Goal: Task Accomplishment & Management: Use online tool/utility

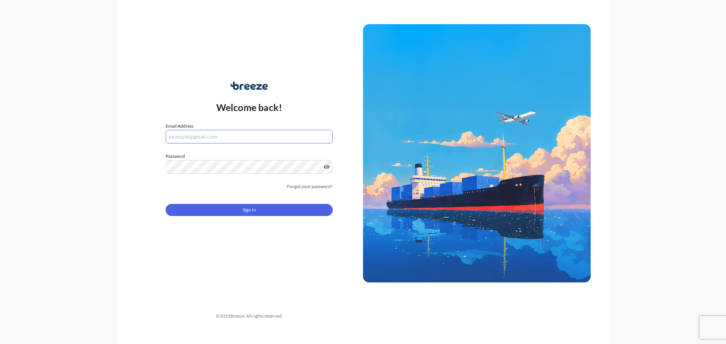
click at [227, 140] on input "Email Address" at bounding box center [249, 137] width 167 height 14
type input "[EMAIL_ADDRESS][DOMAIN_NAME]"
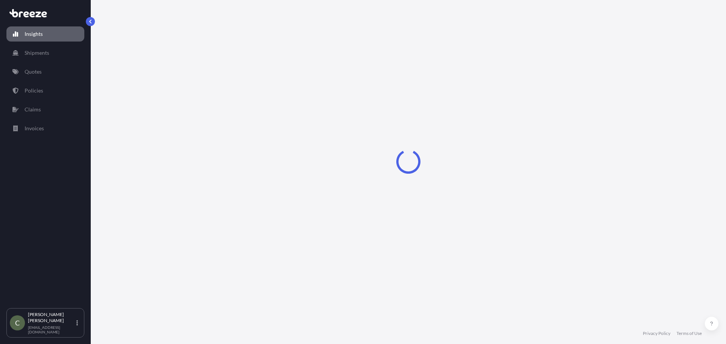
select select "2025"
